Goal: Find specific page/section: Find specific page/section

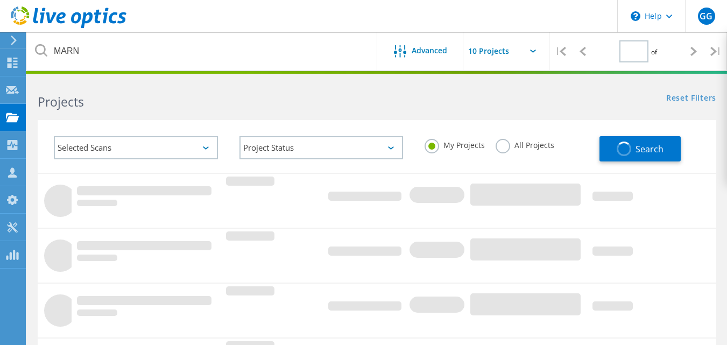
type input "1"
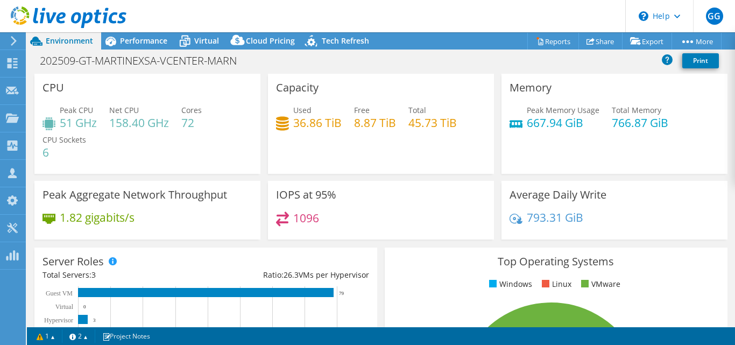
select select "USD"
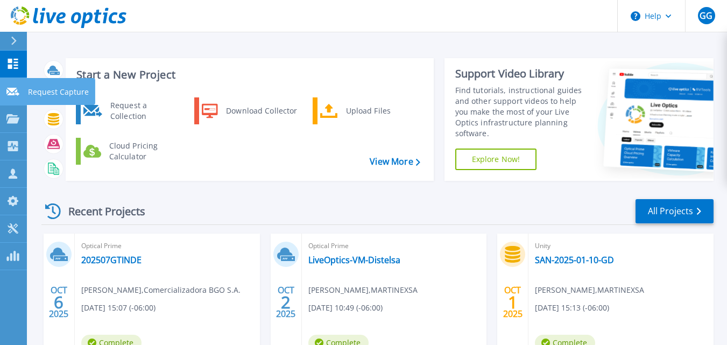
click at [52, 87] on p "Request Capture" at bounding box center [58, 92] width 61 height 28
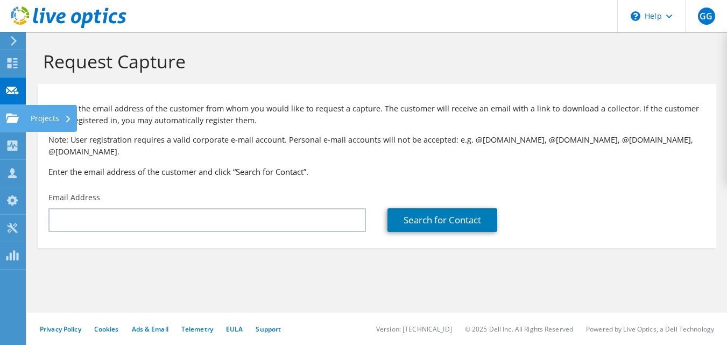
click at [17, 120] on use at bounding box center [12, 117] width 13 height 9
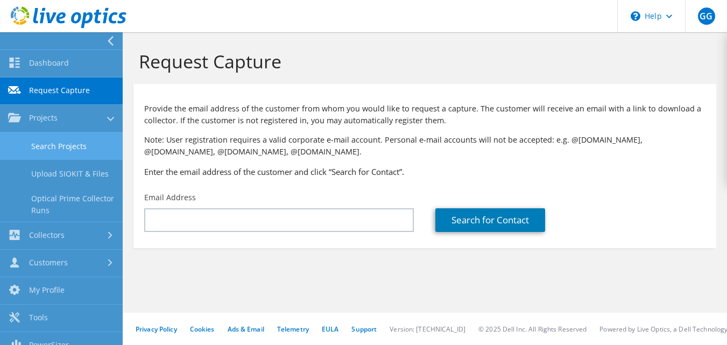
click at [57, 146] on link "Search Projects" at bounding box center [61, 145] width 123 height 27
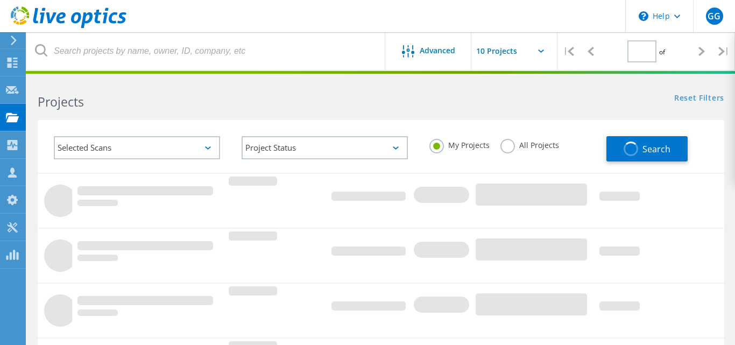
type input "1"
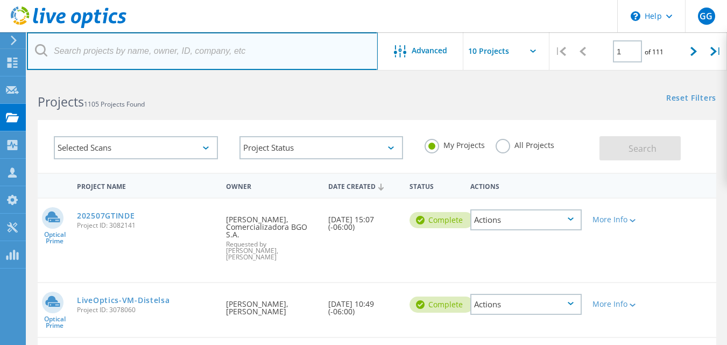
click at [111, 51] on input "text" at bounding box center [202, 51] width 351 height 38
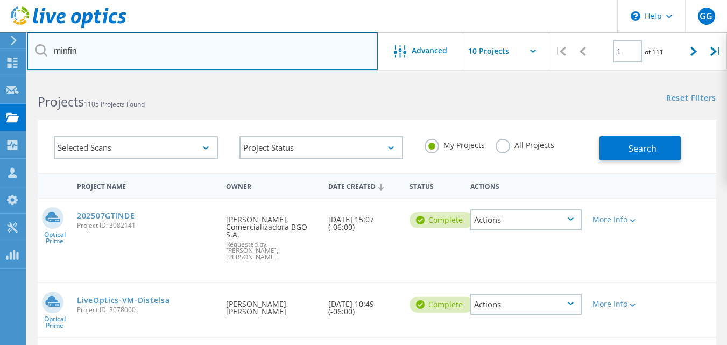
type input "minfin"
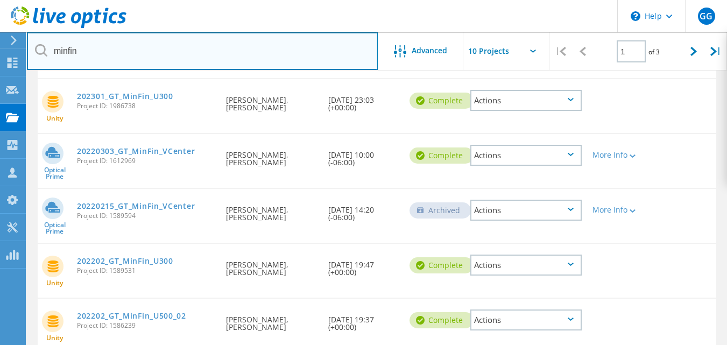
scroll to position [445, 0]
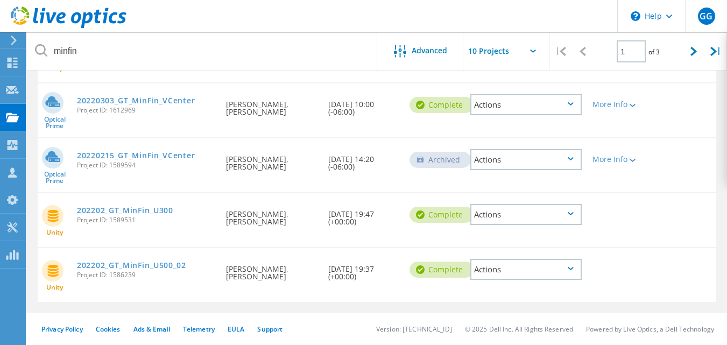
click at [502, 64] on input "text" at bounding box center [518, 51] width 108 height 38
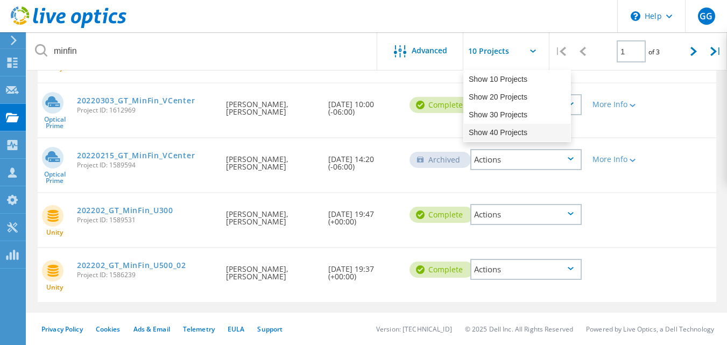
click at [476, 131] on div "Show 40 Projects" at bounding box center [517, 133] width 107 height 18
type input "Show 40 Projects"
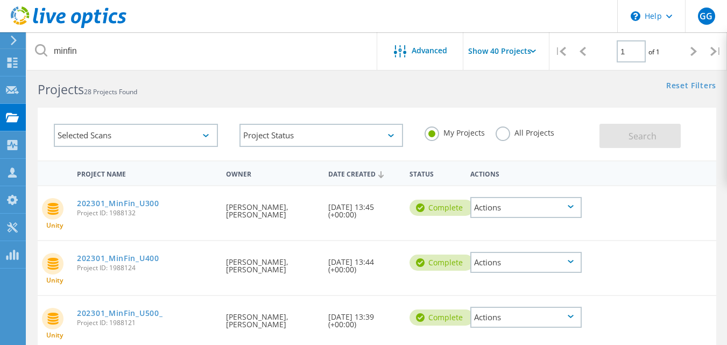
scroll to position [0, 0]
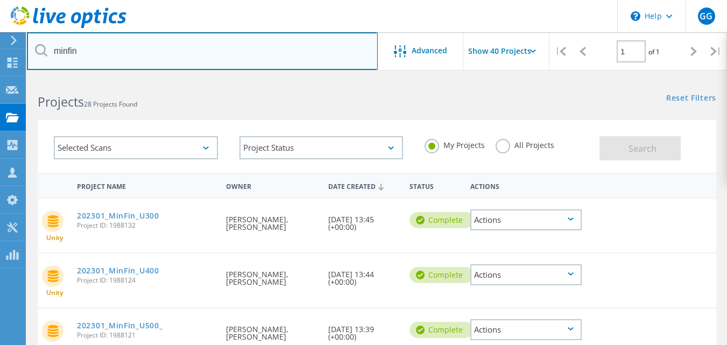
drag, startPoint x: 144, startPoint y: 57, endPoint x: 0, endPoint y: 47, distance: 144.6
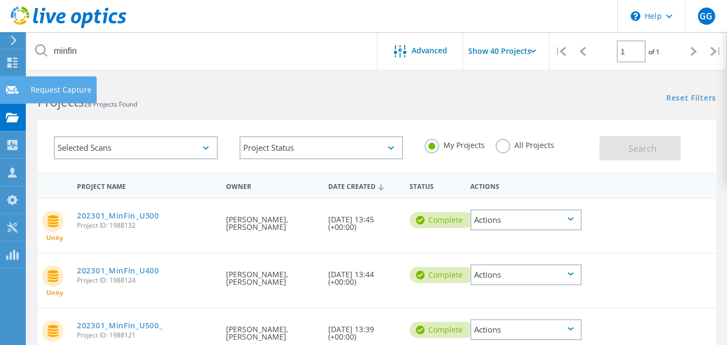
click at [6, 86] on icon at bounding box center [12, 90] width 13 height 10
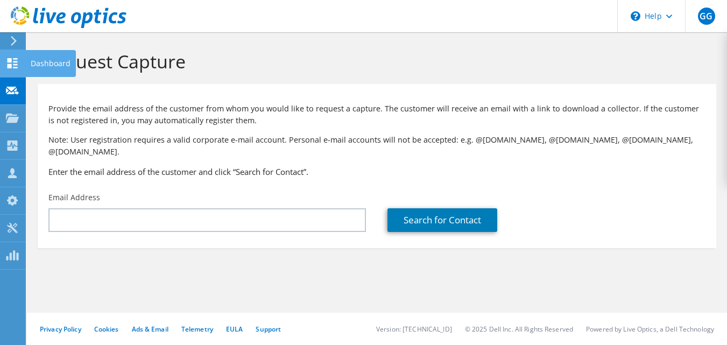
click at [13, 68] on div at bounding box center [12, 65] width 13 height 12
